Goal: Find contact information: Find contact information

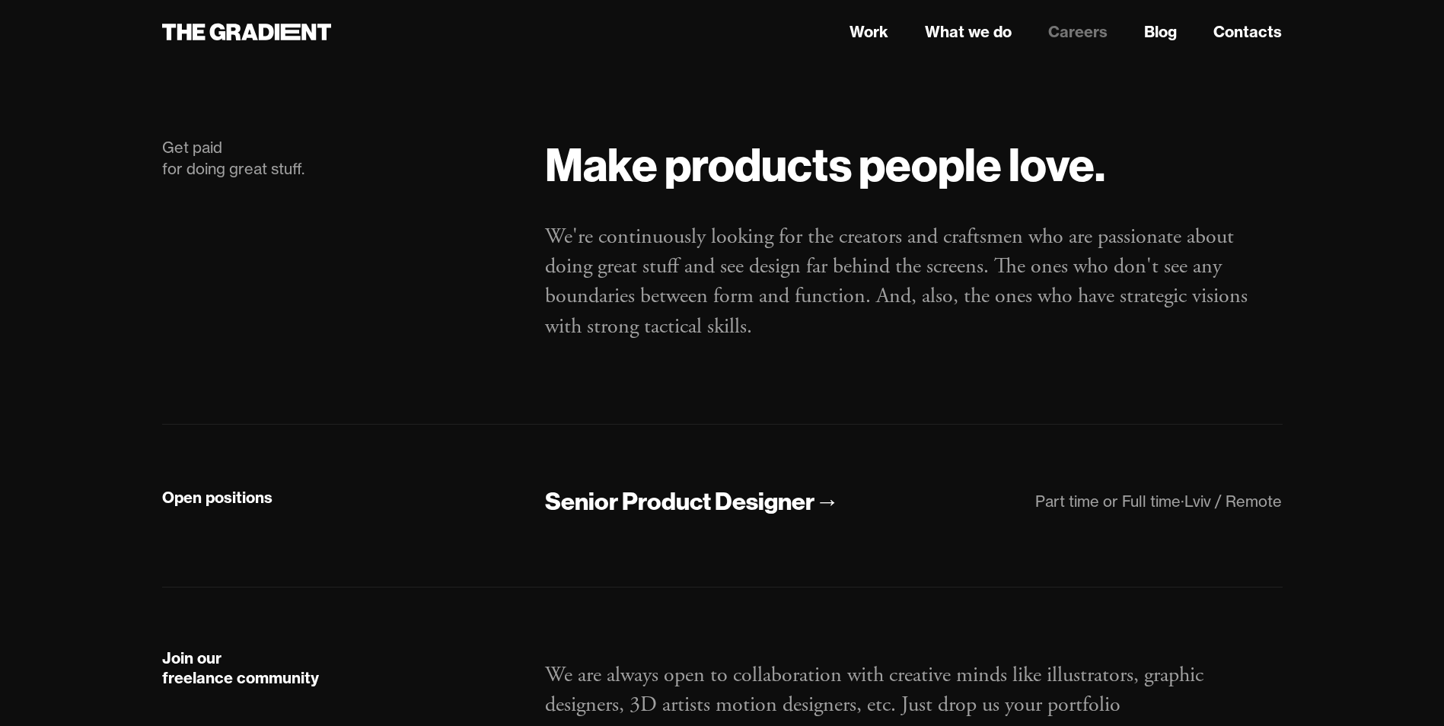
click at [213, 494] on strong "Open positions" at bounding box center [217, 497] width 110 height 19
click at [518, 363] on div "Get paid for doing great stuff." at bounding box center [339, 256] width 384 height 238
drag, startPoint x: 814, startPoint y: 550, endPoint x: 849, endPoint y: 221, distance: 331.5
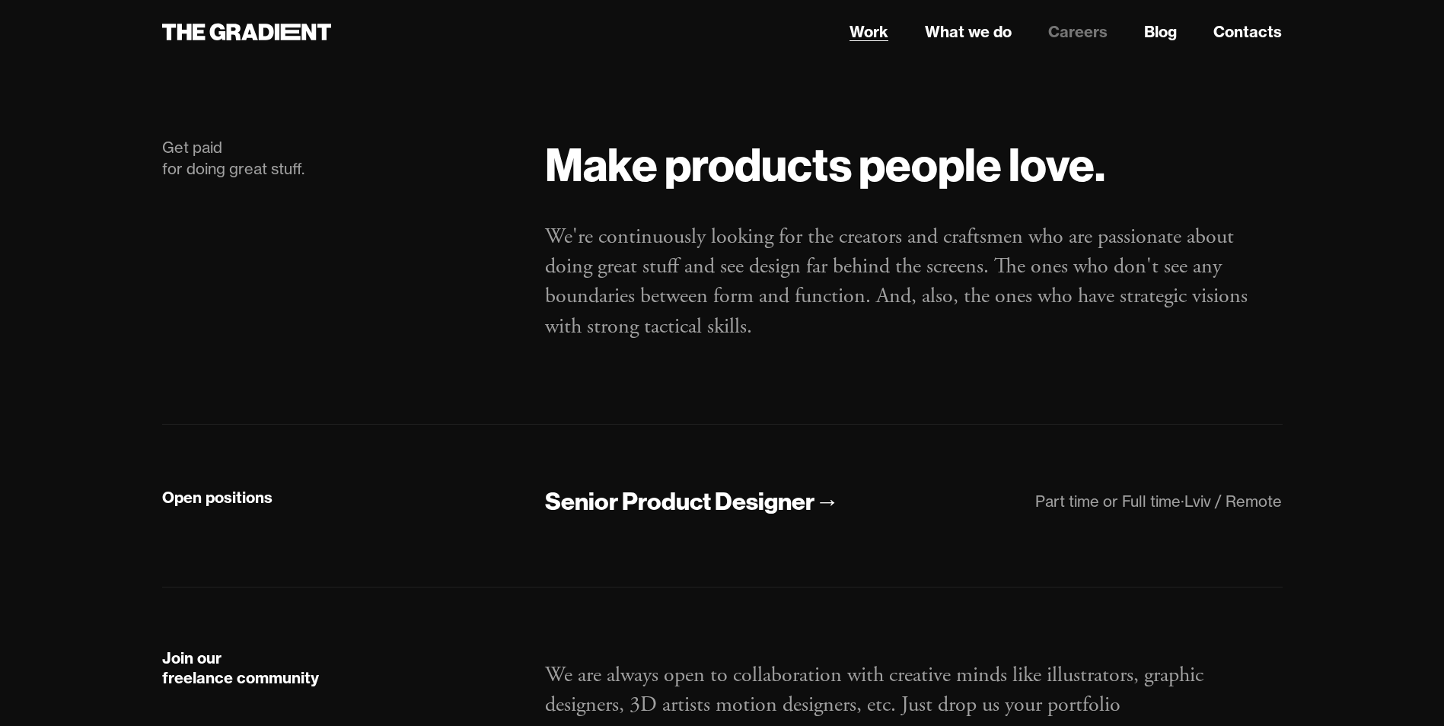
click at [883, 28] on link "Work" at bounding box center [868, 32] width 39 height 23
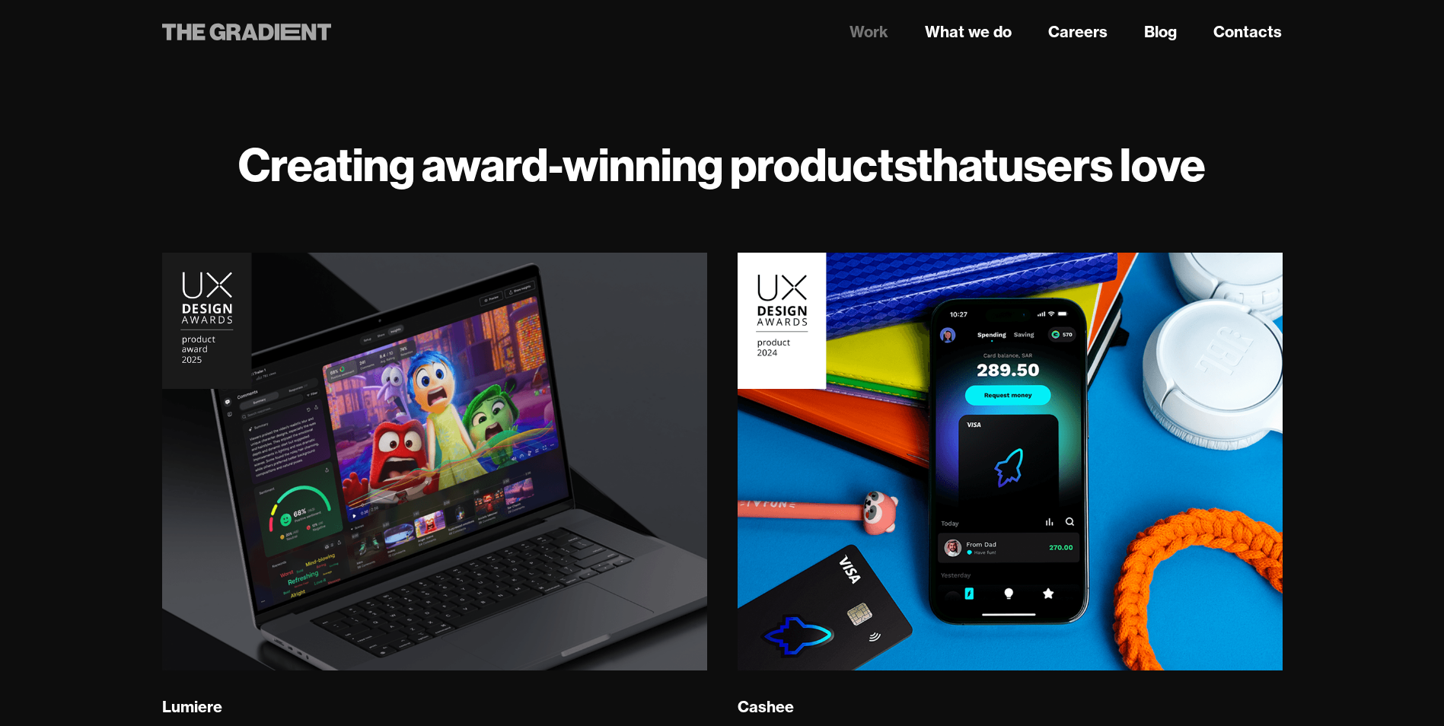
click at [266, 27] on icon at bounding box center [266, 32] width 15 height 17
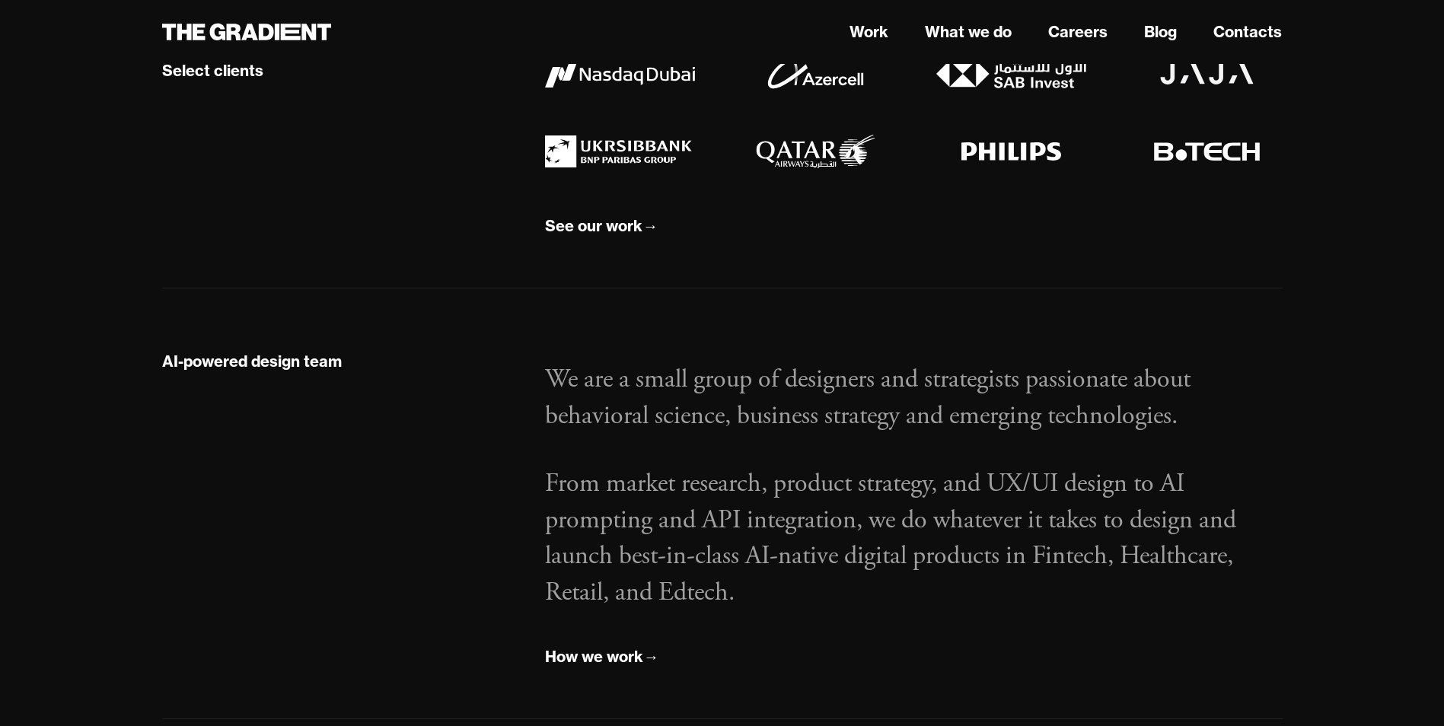
scroll to position [2191, 0]
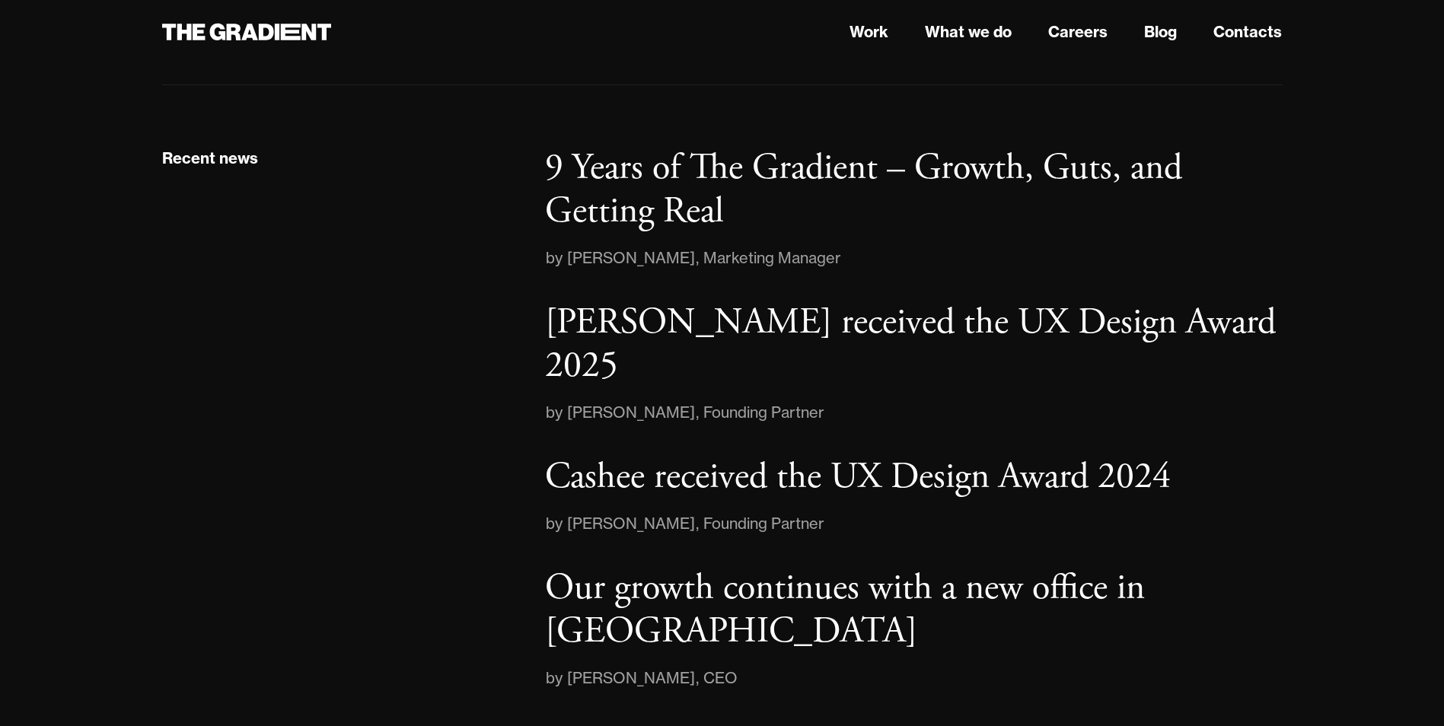
drag, startPoint x: 165, startPoint y: 149, endPoint x: 165, endPoint y: 460, distance: 310.5
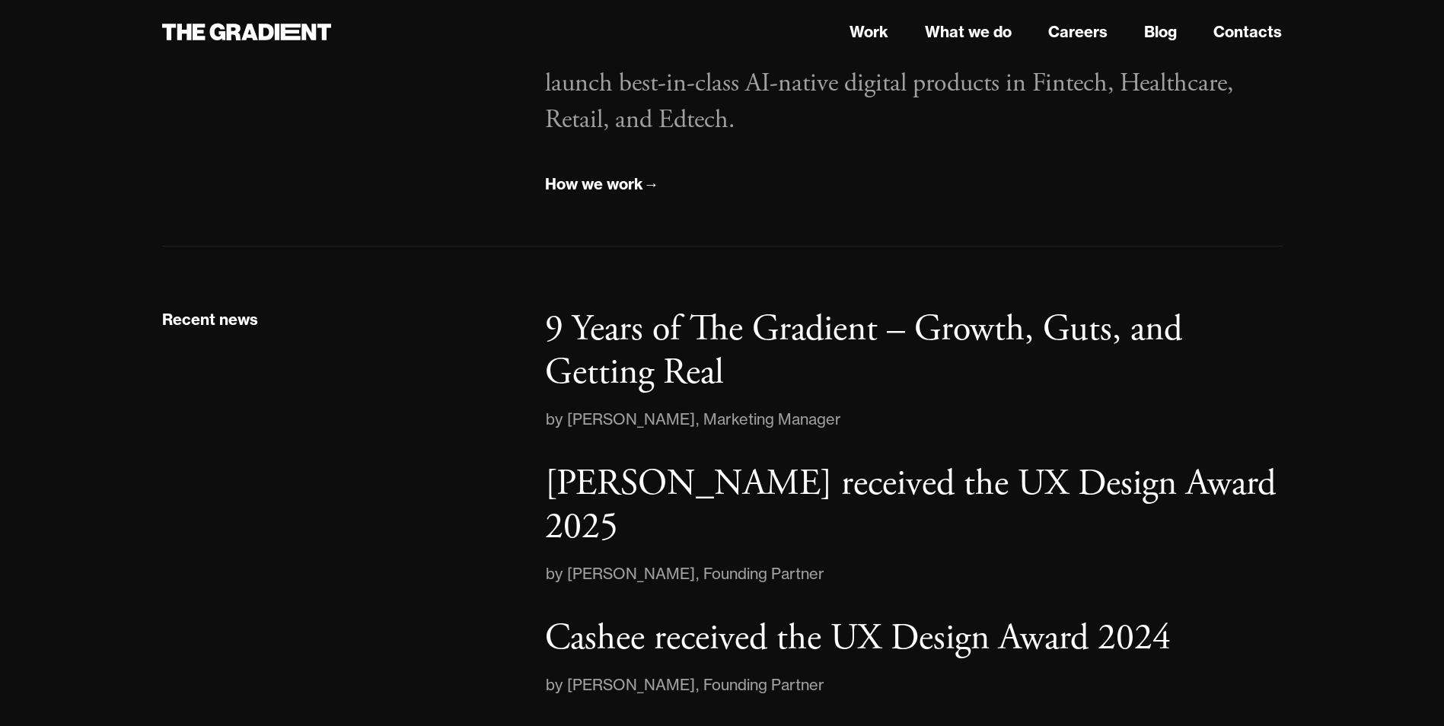
scroll to position [2039, 0]
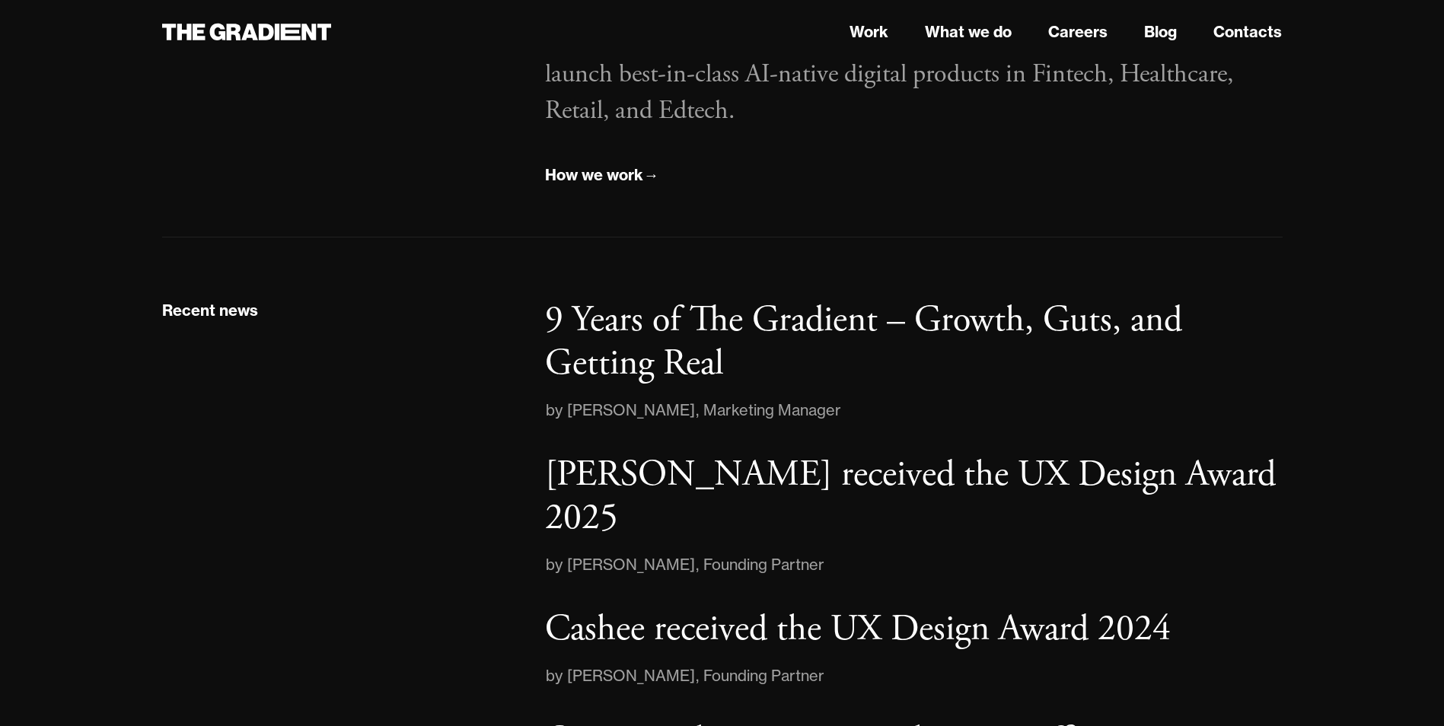
drag, startPoint x: 709, startPoint y: 523, endPoint x: 572, endPoint y: 518, distance: 137.8
click at [572, 553] on div "Olena Zanichkovska" at bounding box center [631, 565] width 128 height 24
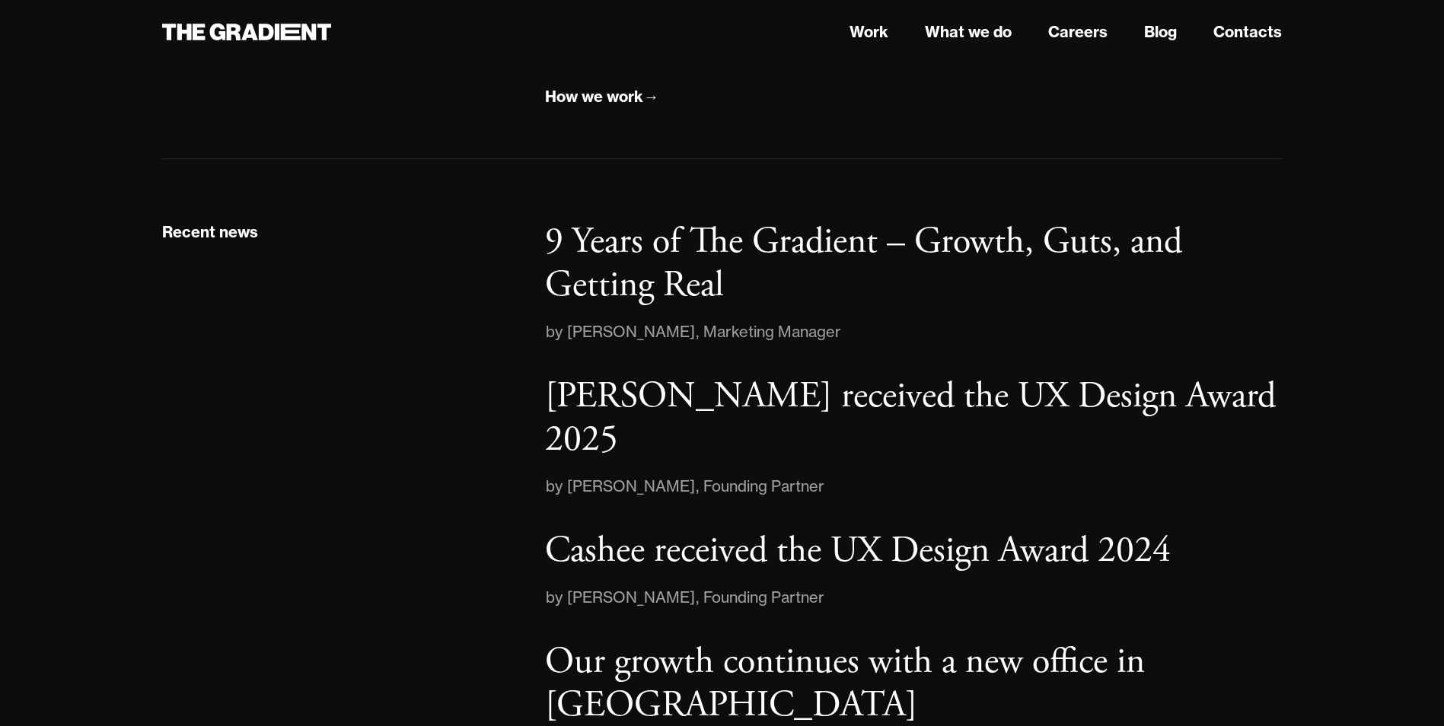
scroll to position [2191, 0]
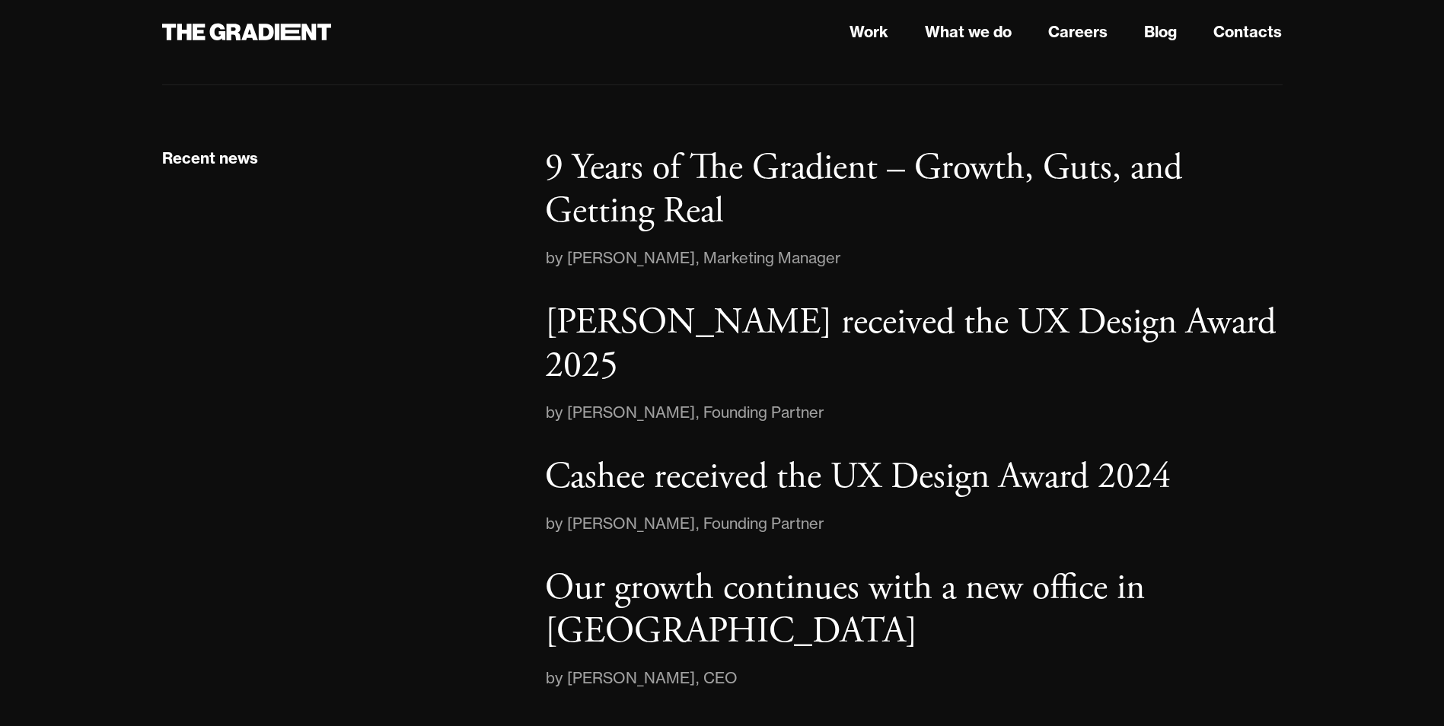
click at [570, 400] on div "Olena Zanichkovska" at bounding box center [631, 412] width 128 height 24
drag, startPoint x: 566, startPoint y: 365, endPoint x: 708, endPoint y: 365, distance: 141.6
click at [708, 400] on div "by Olena Zanichkovska , Founding Partner" at bounding box center [913, 412] width 737 height 24
click at [588, 400] on div "Olena Zanichkovska" at bounding box center [631, 412] width 128 height 24
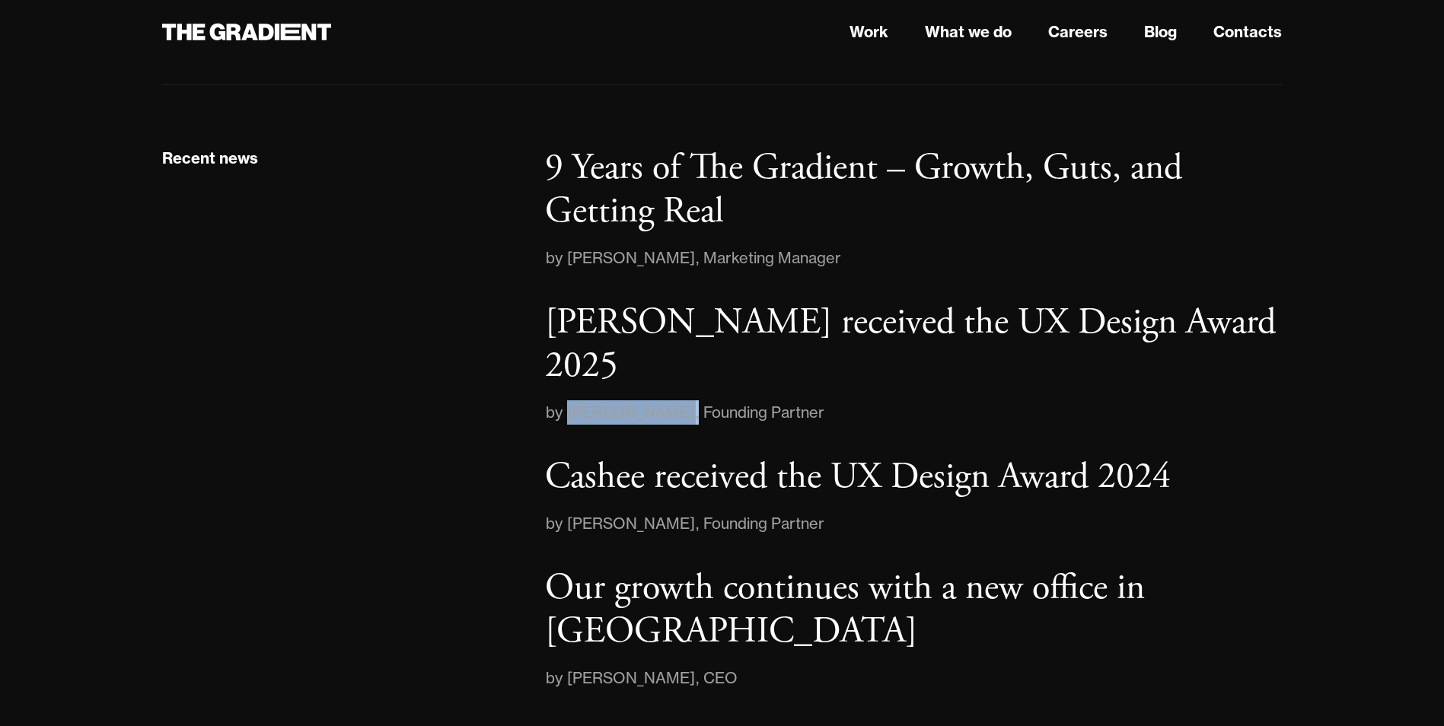
drag, startPoint x: 713, startPoint y: 370, endPoint x: 573, endPoint y: 371, distance: 140.0
click at [573, 400] on div "by Olena Zanichkovska , Founding Partner" at bounding box center [913, 412] width 737 height 24
click at [576, 400] on div "Olena Zanichkovska" at bounding box center [631, 412] width 128 height 24
drag, startPoint x: 569, startPoint y: 368, endPoint x: 712, endPoint y: 363, distance: 142.4
click at [712, 400] on div "by Olena Zanichkovska , Founding Partner" at bounding box center [913, 412] width 737 height 24
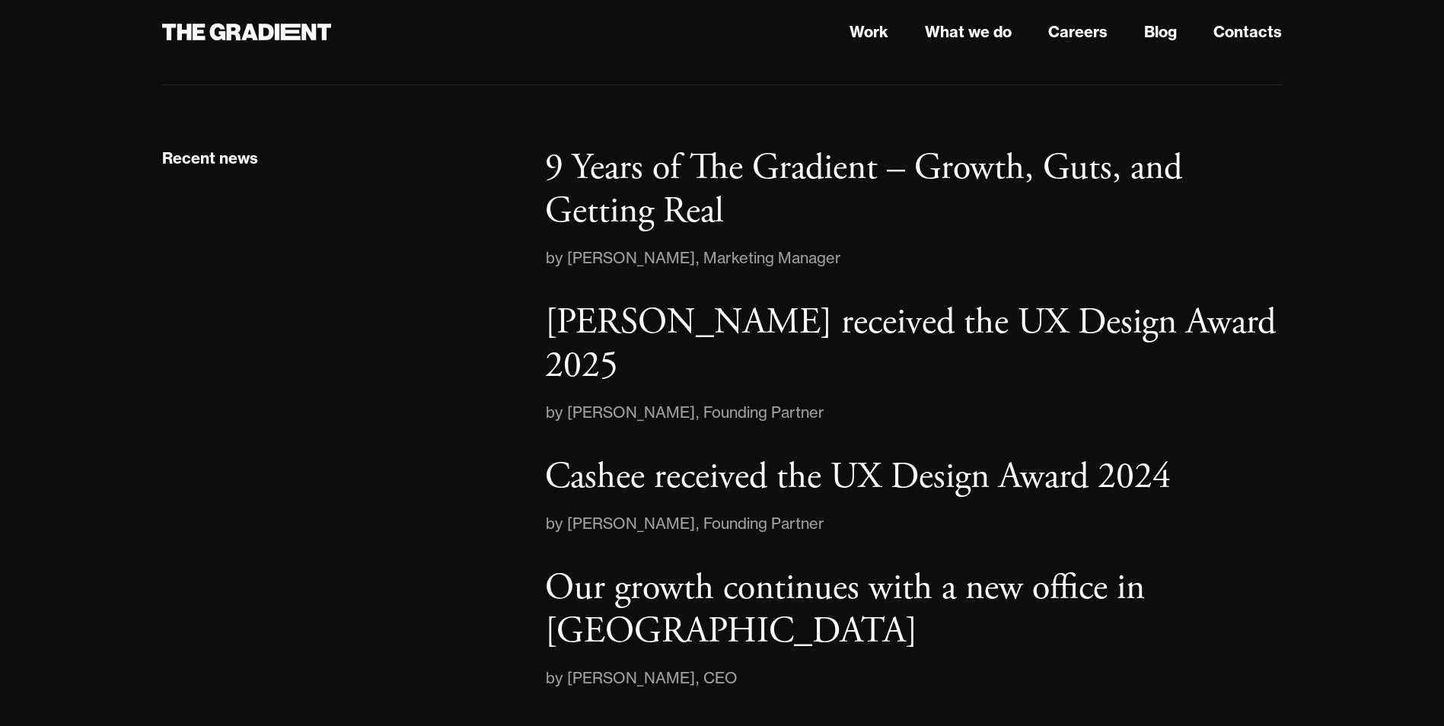
click at [695, 400] on div "Olena Zanichkovska" at bounding box center [631, 412] width 128 height 24
drag, startPoint x: 710, startPoint y: 363, endPoint x: 563, endPoint y: 363, distance: 146.9
click at [563, 400] on div "by Olena Zanichkovska , Founding Partner" at bounding box center [913, 412] width 737 height 24
click at [352, 287] on div "Recent news" at bounding box center [339, 418] width 384 height 544
click at [566, 400] on div "by" at bounding box center [556, 412] width 22 height 24
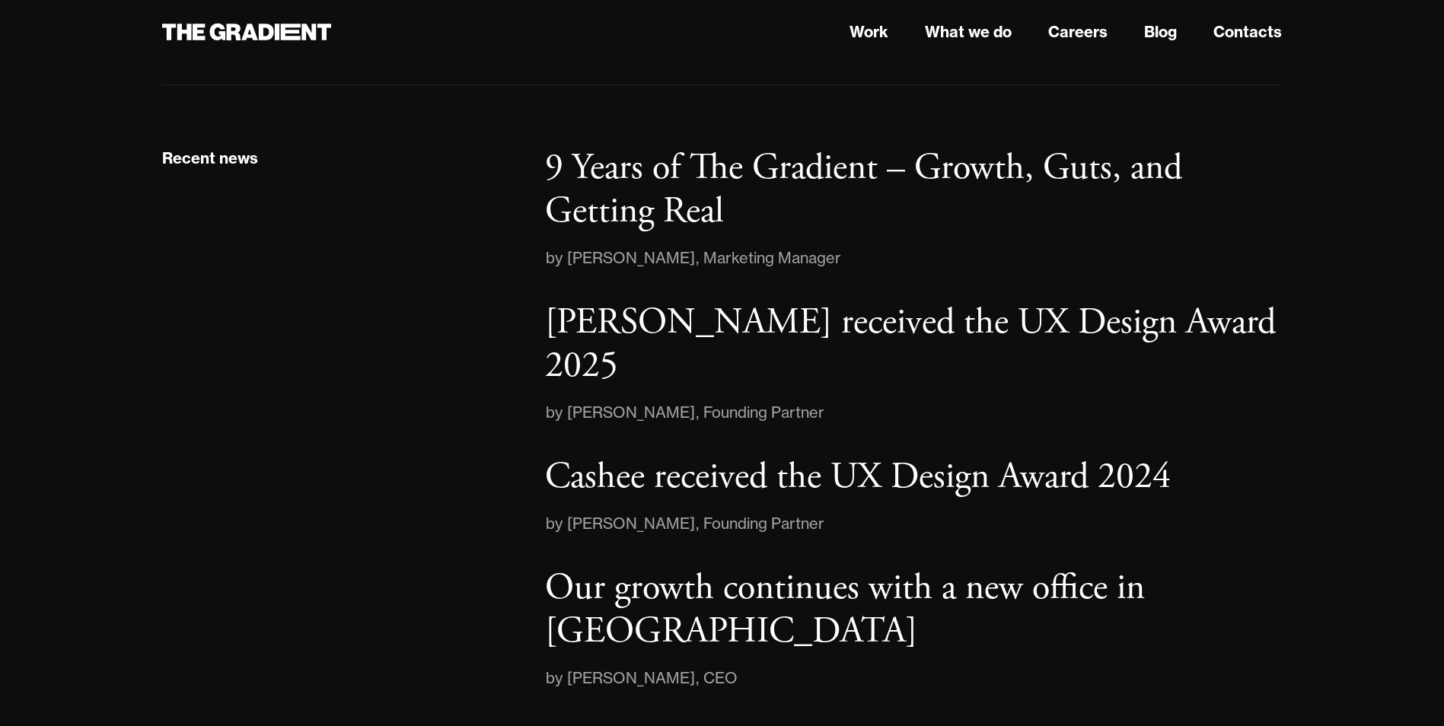
click at [272, 344] on div "Recent news" at bounding box center [339, 418] width 384 height 544
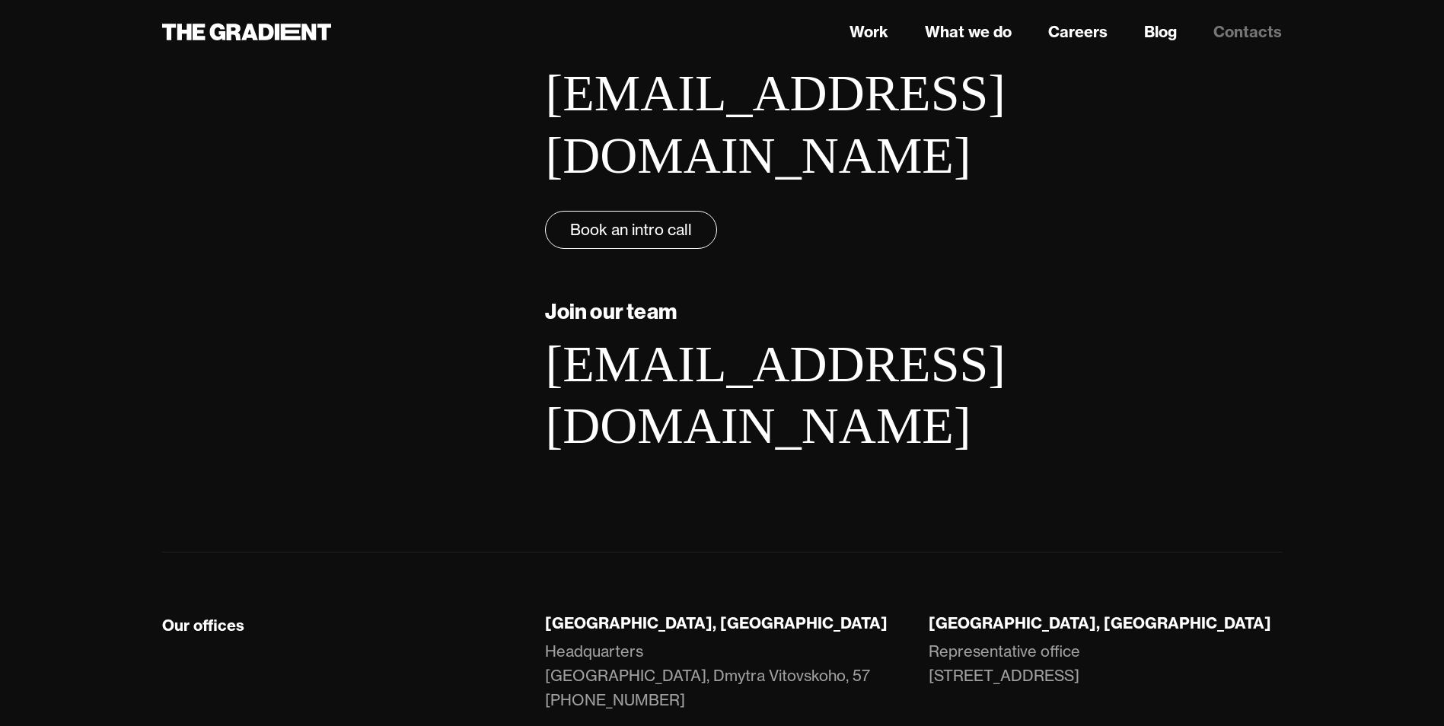
scroll to position [244, 0]
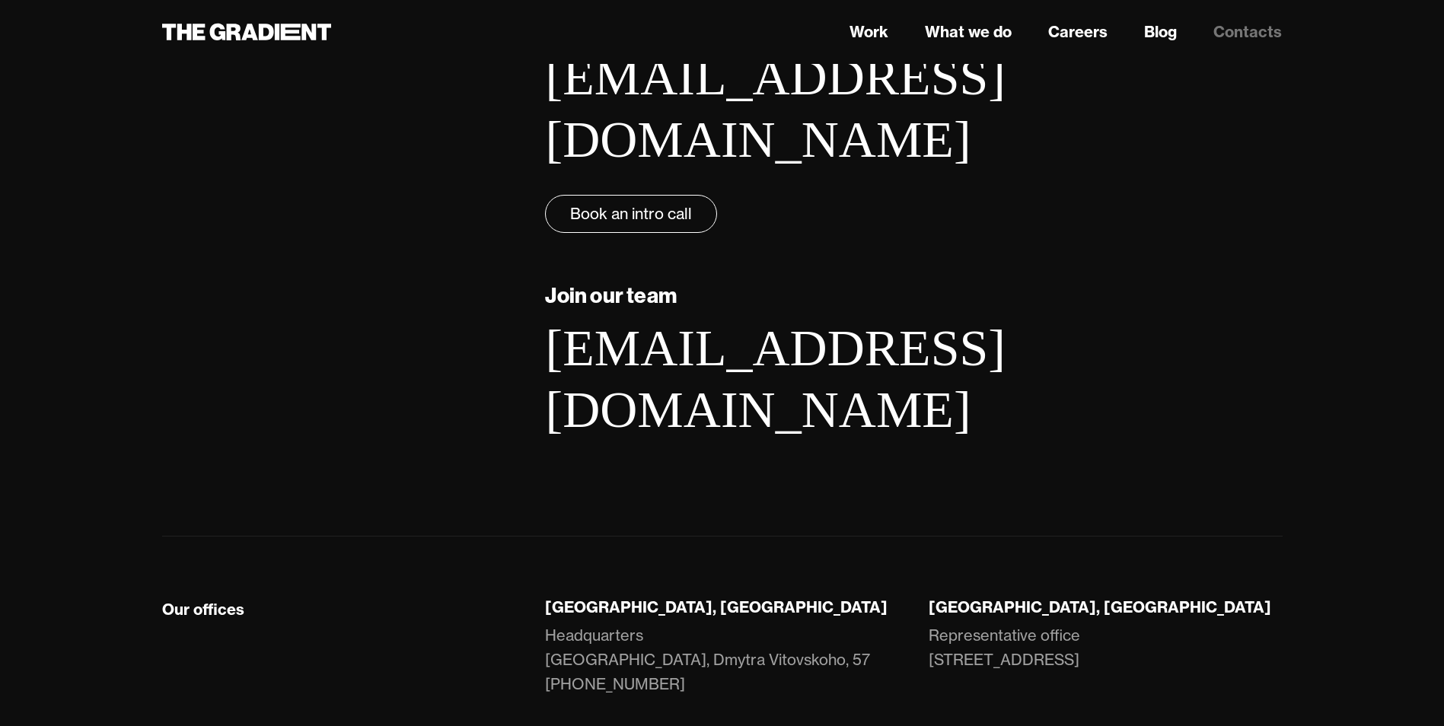
click at [584, 623] on div "Headquarters" at bounding box center [594, 635] width 98 height 24
click at [571, 597] on div "[GEOGRAPHIC_DATA], [GEOGRAPHIC_DATA]" at bounding box center [721, 607] width 353 height 20
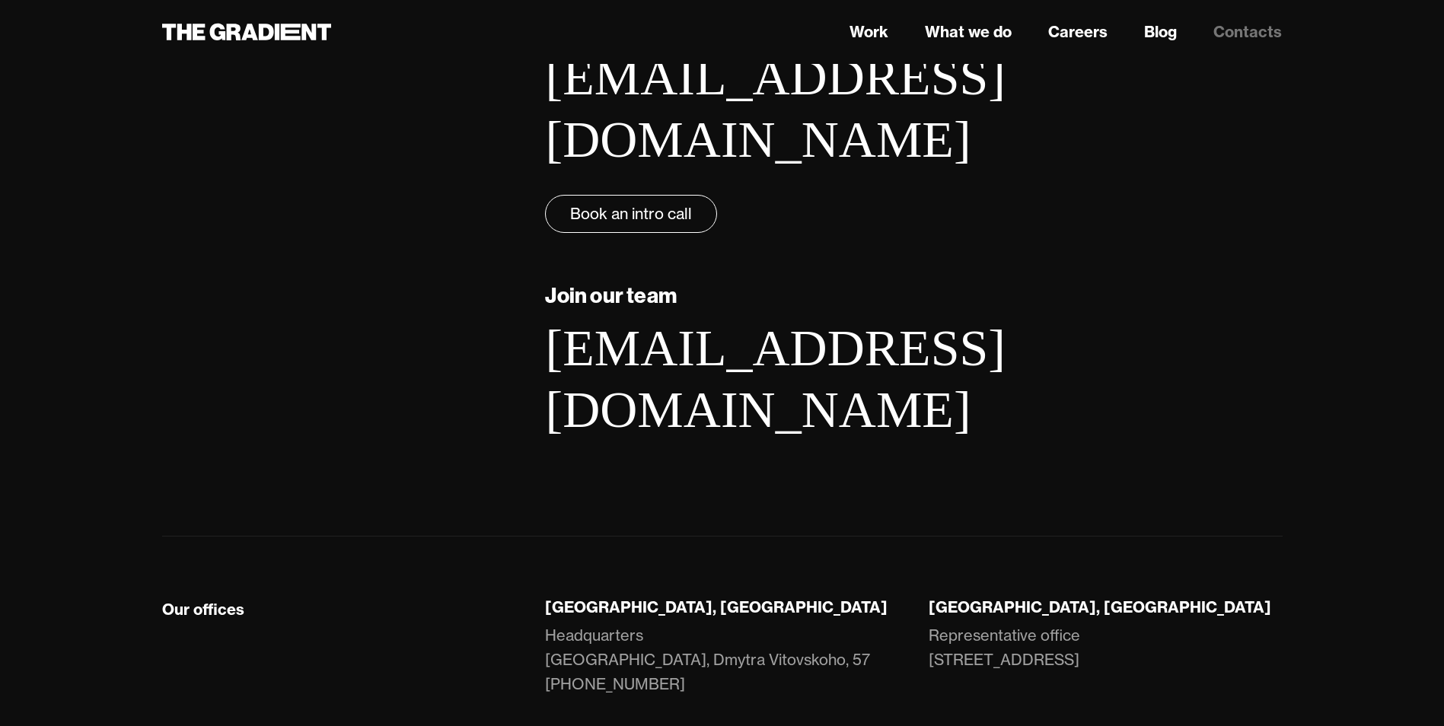
click at [562, 597] on div "[GEOGRAPHIC_DATA], [GEOGRAPHIC_DATA]" at bounding box center [721, 607] width 353 height 20
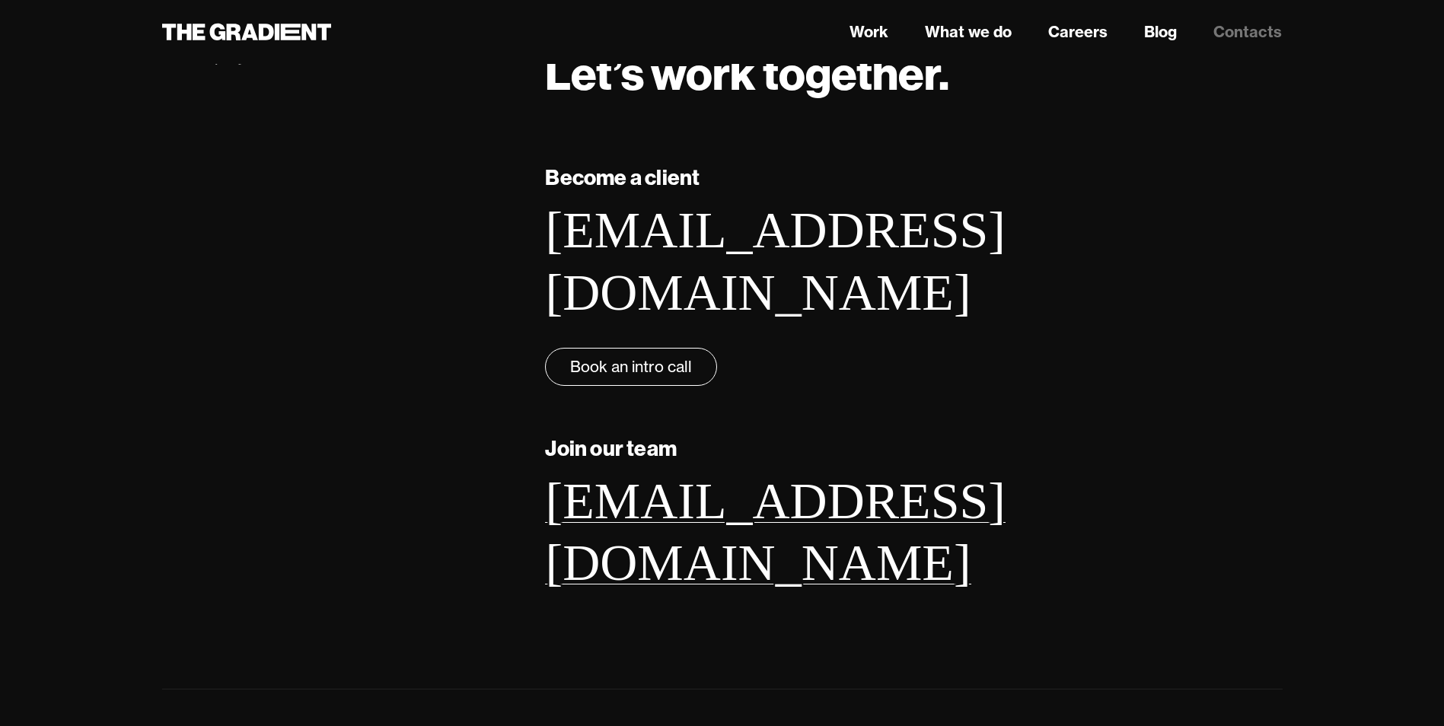
scroll to position [0, 0]
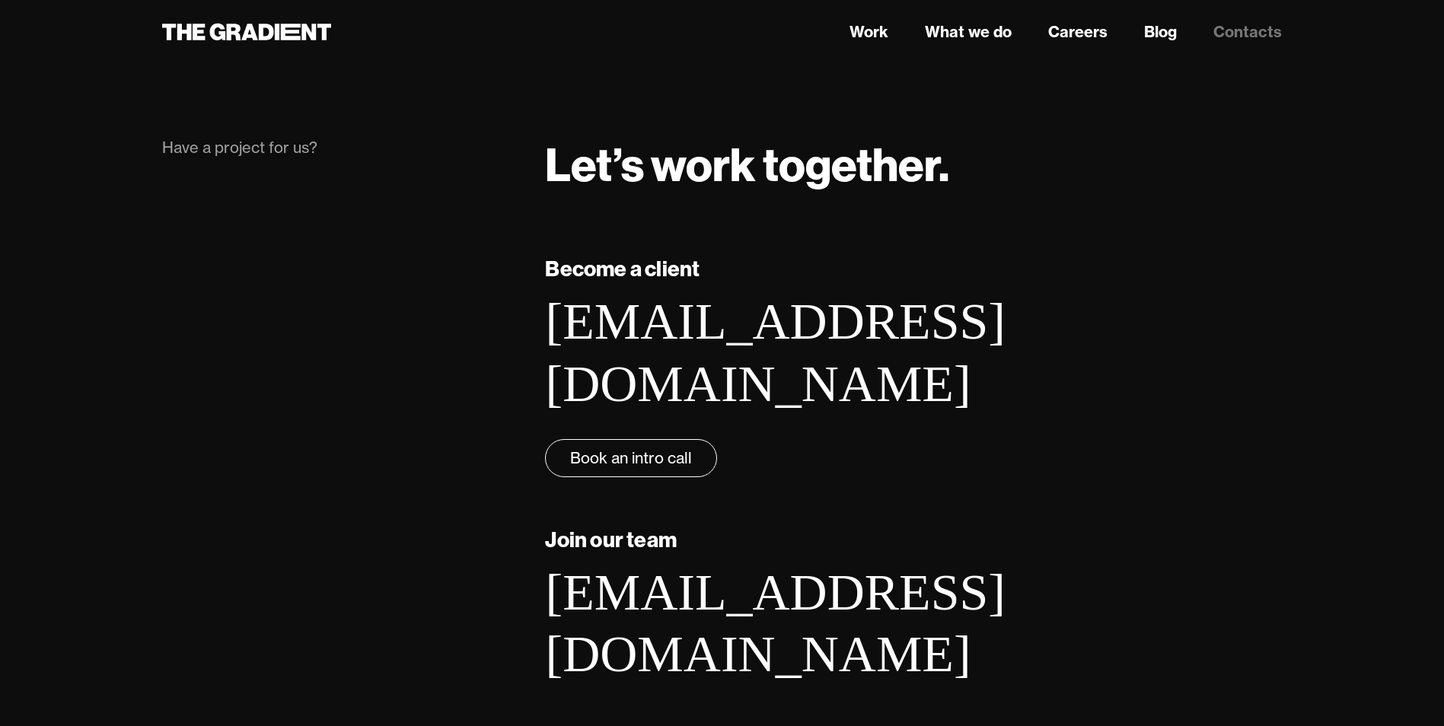
click at [1206, 378] on div "Become a client [EMAIL_ADDRESS][DOMAIN_NAME] ‍ Book an intro call" at bounding box center [913, 365] width 737 height 225
click at [633, 255] on h5 "Become a client" at bounding box center [913, 269] width 737 height 32
click at [633, 256] on strong "Become a client" at bounding box center [622, 268] width 154 height 27
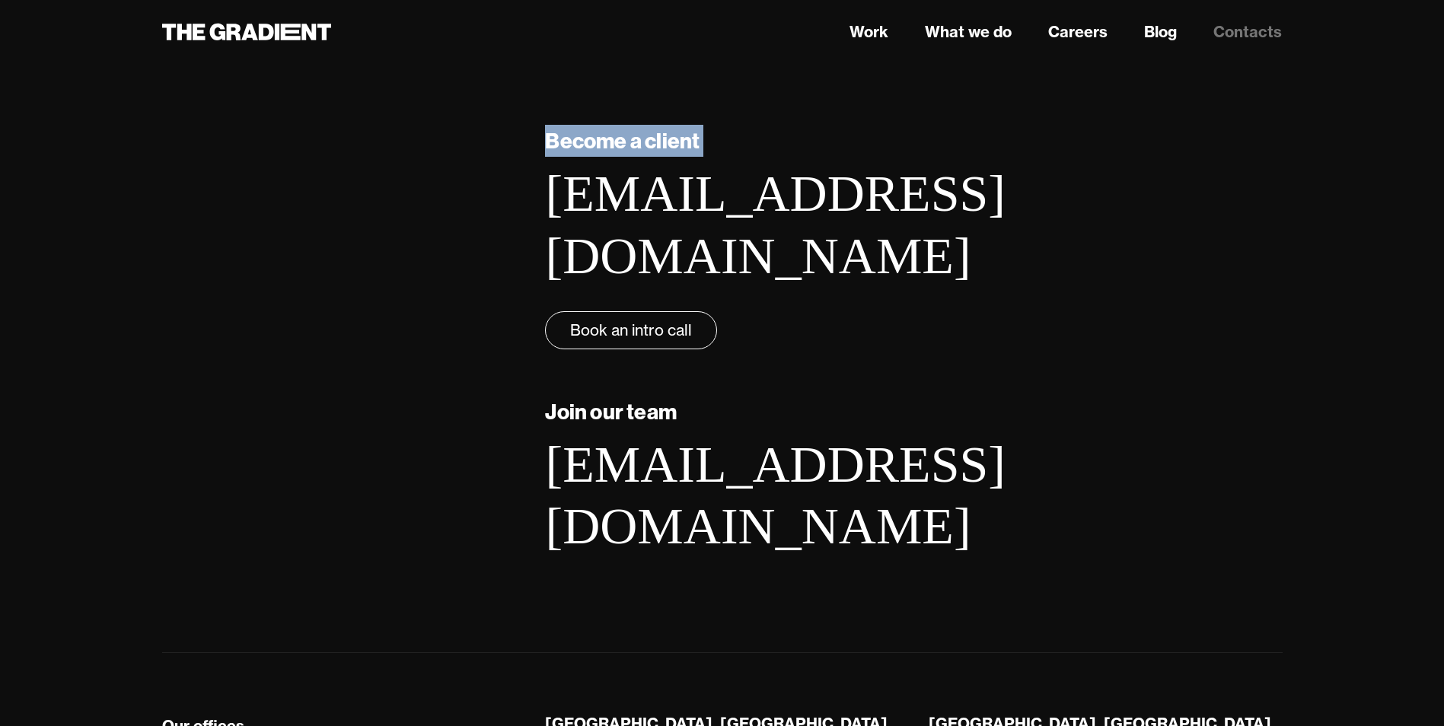
scroll to position [244, 0]
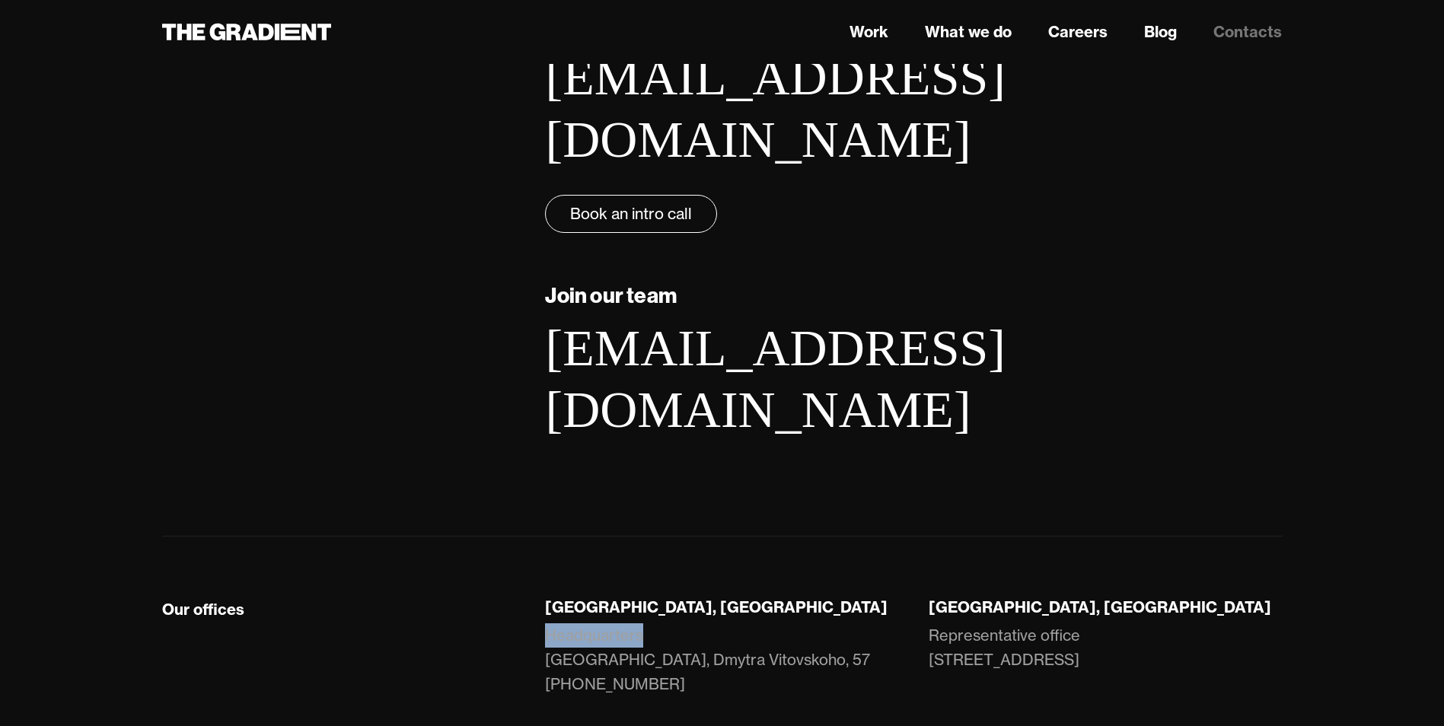
drag, startPoint x: 539, startPoint y: 505, endPoint x: 664, endPoint y: 509, distance: 124.9
click at [664, 597] on div "[GEOGRAPHIC_DATA], [GEOGRAPHIC_DATA] Headquarters [GEOGRAPHIC_DATA], 57 [PHONE_…" at bounding box center [722, 661] width 384 height 129
drag, startPoint x: 535, startPoint y: 476, endPoint x: 662, endPoint y: 501, distance: 129.6
click at [662, 597] on div "[GEOGRAPHIC_DATA], [GEOGRAPHIC_DATA] Headquarters [GEOGRAPHIC_DATA], 57 [PHONE_…" at bounding box center [722, 661] width 384 height 129
click at [278, 597] on div "Our offices" at bounding box center [339, 661] width 384 height 129
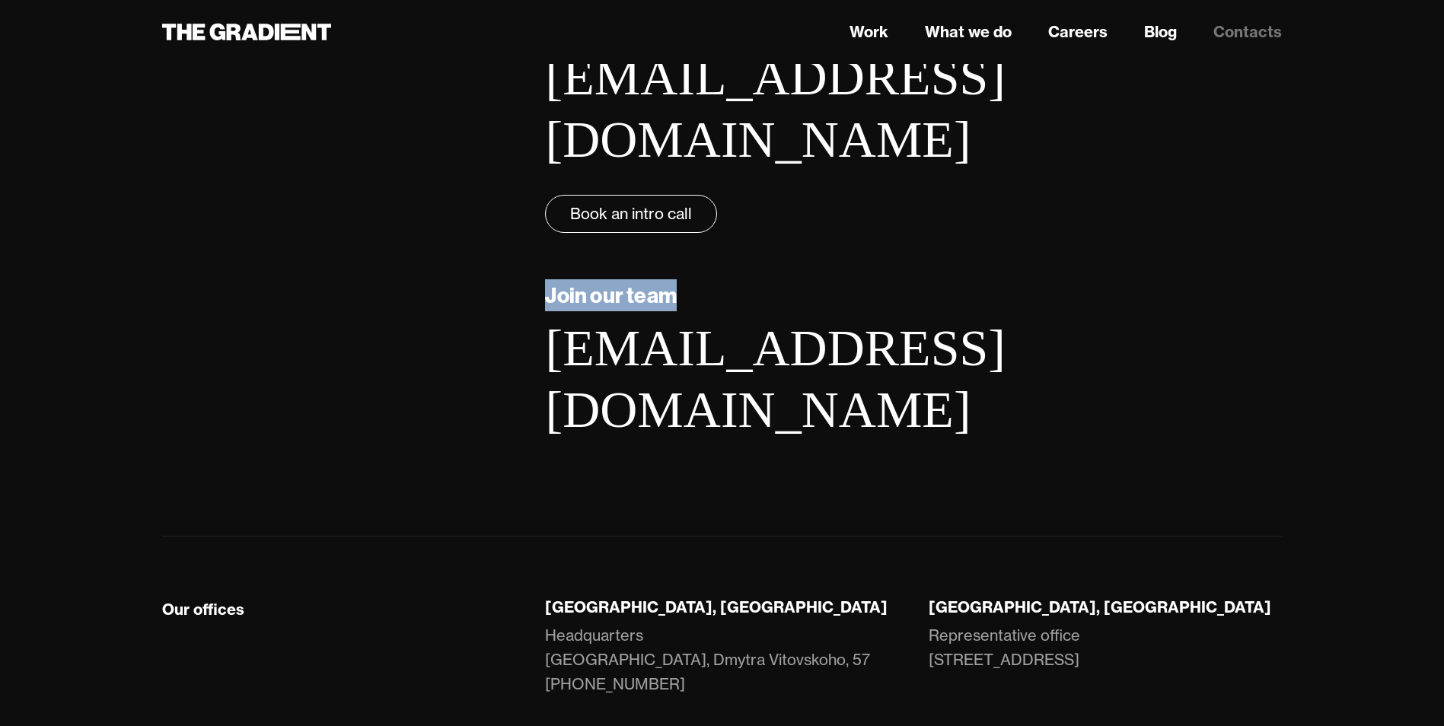
drag, startPoint x: 545, startPoint y: 236, endPoint x: 696, endPoint y: 243, distance: 151.6
click at [696, 279] on h5 "Join our team" at bounding box center [913, 295] width 737 height 32
click at [783, 279] on h5 "Join our team" at bounding box center [913, 295] width 737 height 32
